Goal: Information Seeking & Learning: Learn about a topic

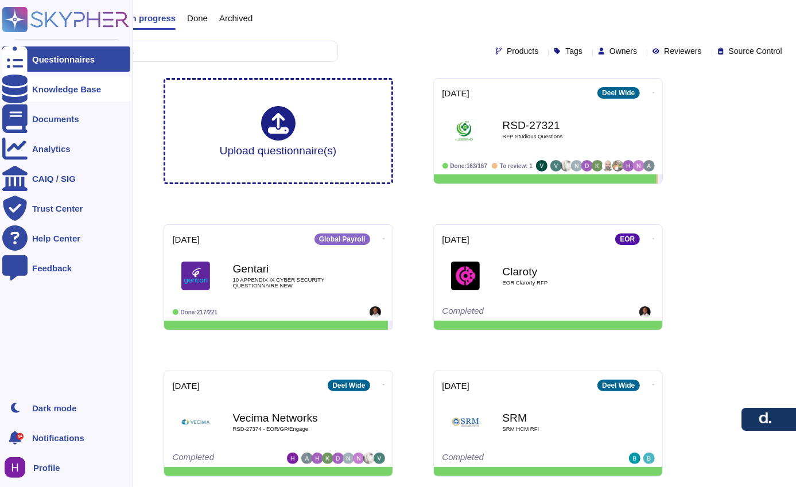
click at [70, 91] on div "Knowledge Base" at bounding box center [66, 89] width 69 height 9
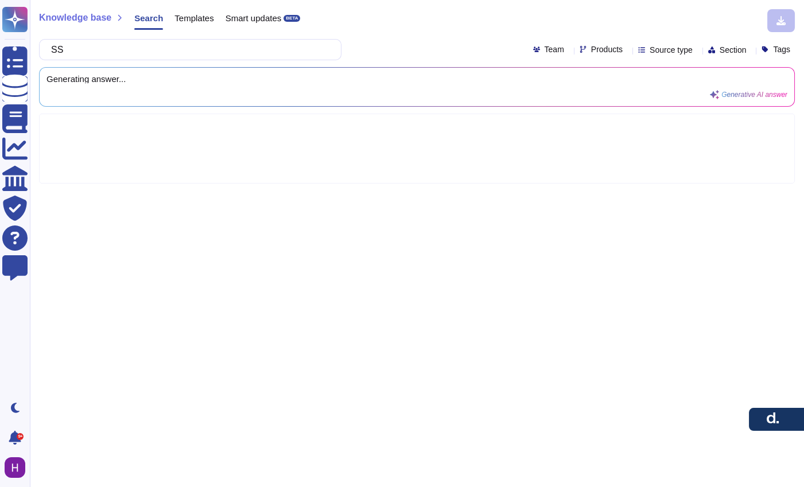
type input "SST"
